Goal: Information Seeking & Learning: Learn about a topic

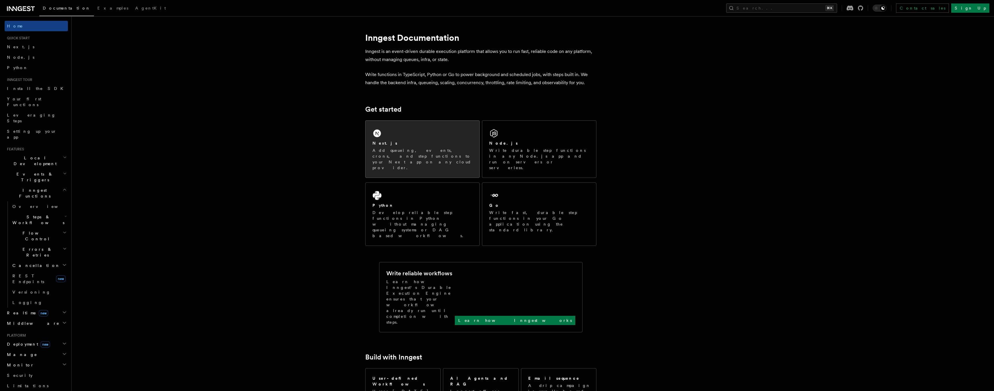
click at [407, 146] on div "Next.js Add queueing, events, crons, and step functions to your Next app on any…" at bounding box center [423, 155] width 100 height 30
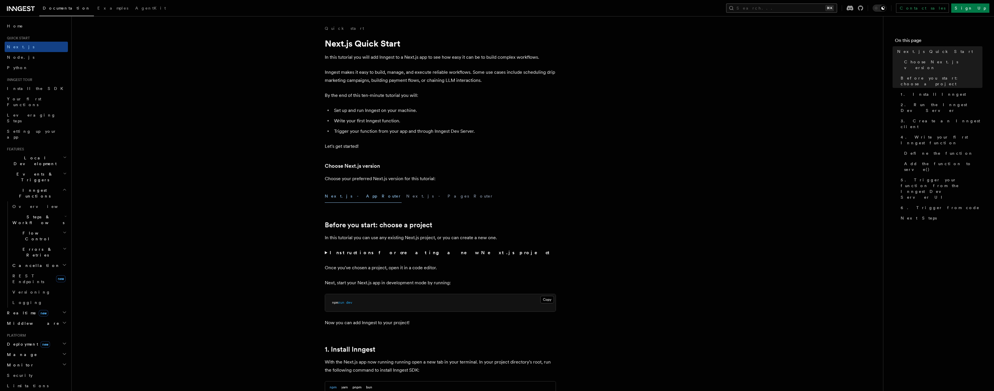
click at [812, 5] on button "Search... ⌘K" at bounding box center [781, 7] width 111 height 9
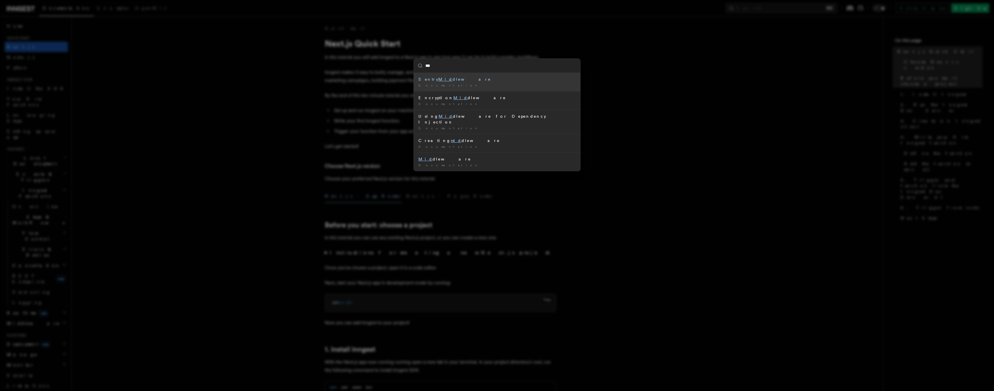
type input "****"
click at [523, 103] on div "Documentation /" at bounding box center [497, 104] width 157 height 4
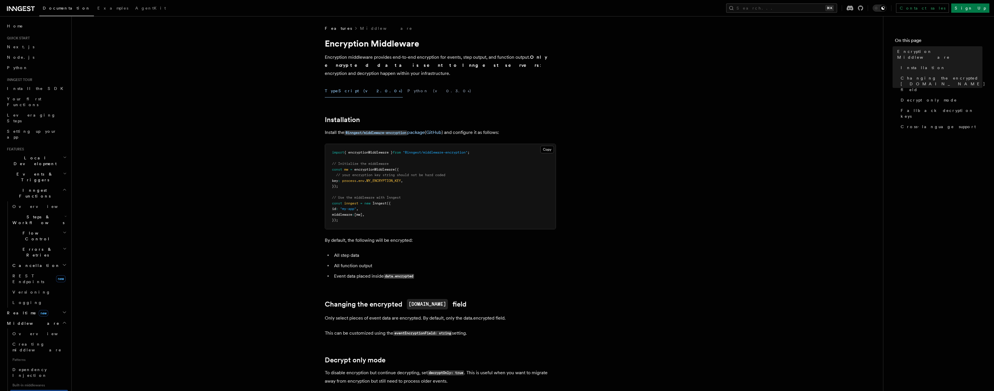
click at [270, 210] on article "Features Middleware Encryption Middleware Encryption middleware provides end-to…" at bounding box center [477, 378] width 793 height 707
click at [381, 200] on pre "import { encryptionMiddleware } from "@inngest/middleware-encryption" ; // Init…" at bounding box center [440, 186] width 231 height 85
click at [31, 44] on link "Next.js" at bounding box center [36, 47] width 63 height 10
